Goal: Navigation & Orientation: Go to known website

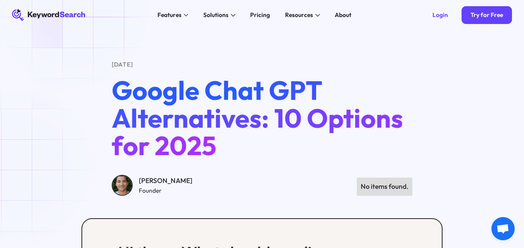
click at [74, 14] on icon at bounding box center [48, 15] width 73 height 11
